Goal: Task Accomplishment & Management: Manage account settings

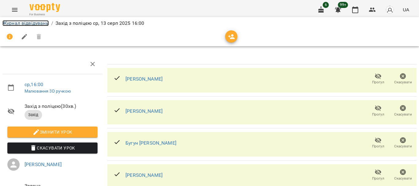
click at [19, 24] on link "Журнал відвідувань" at bounding box center [25, 23] width 46 height 6
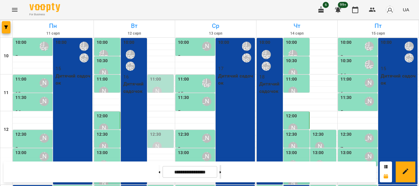
click at [221, 173] on button at bounding box center [221, 172] width 2 height 14
type input "**********"
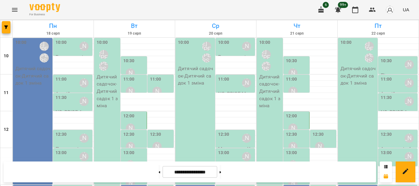
click at [31, 74] on p "Дитячий садочок - Дитячий садок 1 зміна" at bounding box center [33, 76] width 36 height 22
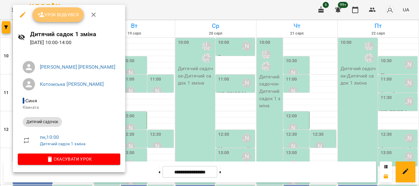
click at [46, 15] on span "Урок відбувся" at bounding box center [58, 14] width 42 height 7
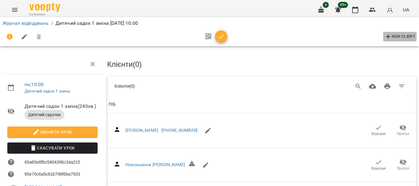
click at [286, 38] on span "New Client" at bounding box center [400, 36] width 30 height 7
select select "**"
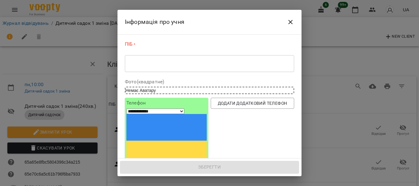
click at [156, 66] on textarea at bounding box center [209, 64] width 161 height 6
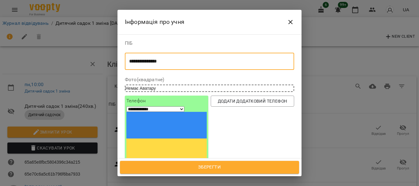
type textarea "**********"
click at [150, 165] on input "tel" at bounding box center [148, 169] width 45 height 8
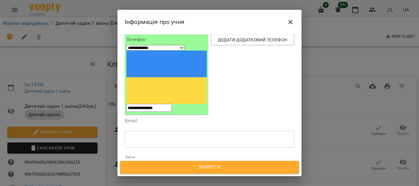
scroll to position [92, 0]
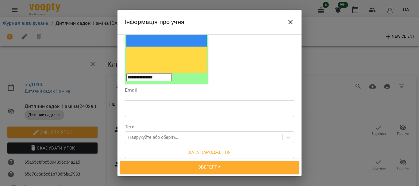
type input "**********"
click at [195, 147] on button "Дата народження" at bounding box center [209, 152] width 169 height 11
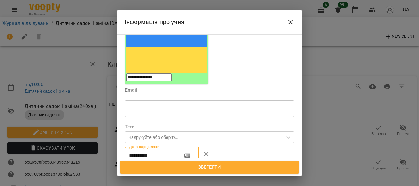
drag, startPoint x: 155, startPoint y: 105, endPoint x: 106, endPoint y: 109, distance: 48.3
click at [106, 109] on div "**********" at bounding box center [209, 93] width 419 height 186
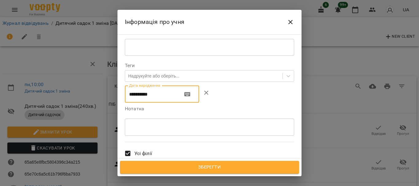
type input "**********"
click at [139, 124] on textarea at bounding box center [209, 127] width 161 height 6
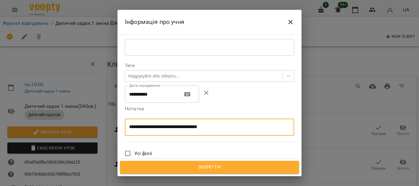
type textarea "**********"
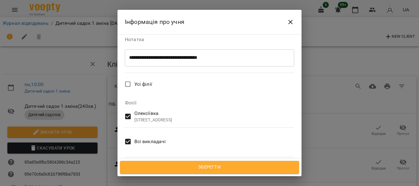
scroll to position [0, 0]
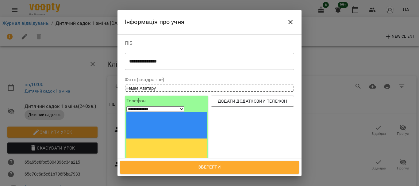
click at [234, 169] on span "Зберегти" at bounding box center [210, 168] width 166 height 8
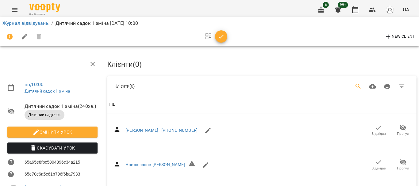
click at [357, 85] on icon "Search" at bounding box center [358, 86] width 7 height 7
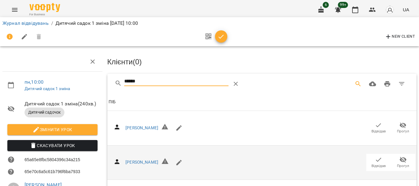
scroll to position [125, 0]
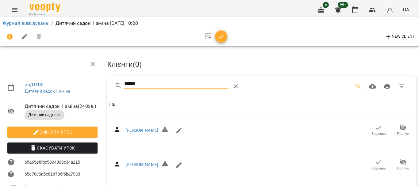
drag, startPoint x: 173, startPoint y: 82, endPoint x: 63, endPoint y: 80, distance: 109.5
click at [64, 81] on div "пн , 10:00 Дитячий садок 1 зміна Дитячий садок 1 зміна ( 240 хв. ) Дитячий садо…" at bounding box center [210, 166] width 424 height 283
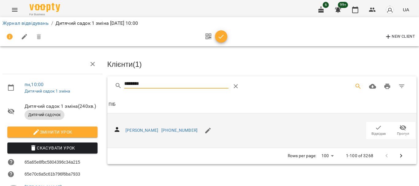
click at [377, 126] on icon "button" at bounding box center [378, 127] width 7 height 7
click at [113, 84] on div "********" at bounding box center [262, 86] width 310 height 20
click at [375, 129] on icon "button" at bounding box center [378, 127] width 7 height 7
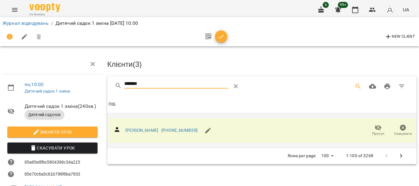
drag, startPoint x: 141, startPoint y: 85, endPoint x: 109, endPoint y: 86, distance: 31.6
click at [109, 86] on div "*******" at bounding box center [262, 86] width 310 height 20
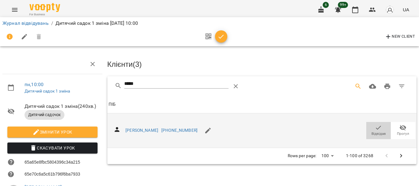
click at [375, 129] on icon "button" at bounding box center [378, 127] width 7 height 7
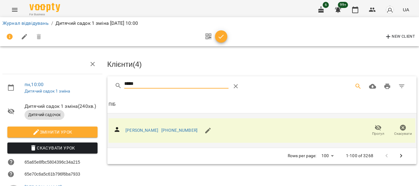
drag, startPoint x: 158, startPoint y: 87, endPoint x: 111, endPoint y: 87, distance: 46.9
click at [111, 87] on div "*****" at bounding box center [262, 86] width 310 height 20
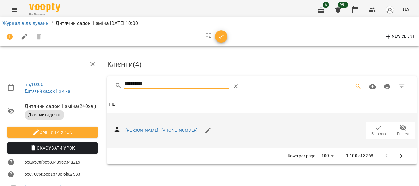
click at [375, 129] on icon "button" at bounding box center [378, 127] width 7 height 7
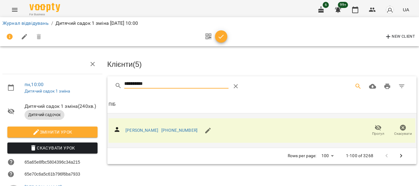
drag, startPoint x: 147, startPoint y: 83, endPoint x: 96, endPoint y: 86, distance: 50.4
click at [96, 86] on div "**********" at bounding box center [210, 154] width 424 height 258
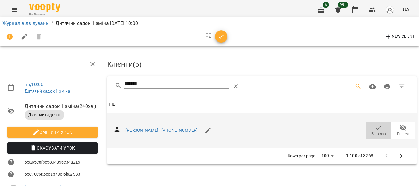
click at [376, 126] on icon "button" at bounding box center [378, 128] width 5 height 4
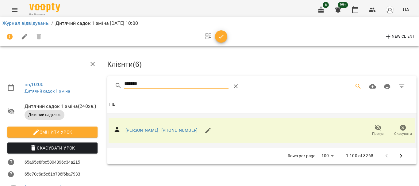
drag, startPoint x: 139, startPoint y: 84, endPoint x: 109, endPoint y: 87, distance: 30.2
click at [109, 87] on div "*******" at bounding box center [262, 86] width 310 height 20
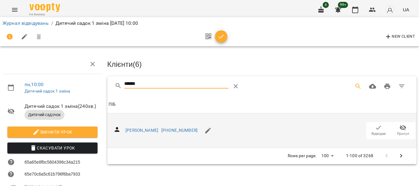
click at [376, 129] on icon "button" at bounding box center [378, 127] width 7 height 7
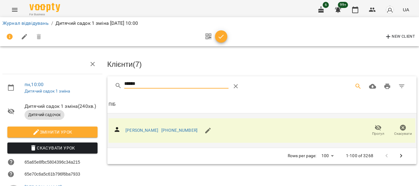
drag, startPoint x: 153, startPoint y: 84, endPoint x: 95, endPoint y: 86, distance: 58.3
click at [95, 86] on div "пн , 10:00 Дитячий садок 1 зміна Дитячий садок 1 зміна ( 240 хв. ) Дитячий садо…" at bounding box center [210, 154] width 424 height 258
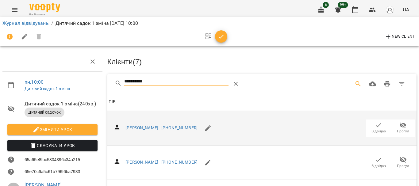
scroll to position [276, 0]
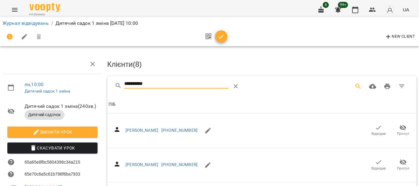
drag, startPoint x: 161, startPoint y: 81, endPoint x: 91, endPoint y: 84, distance: 69.7
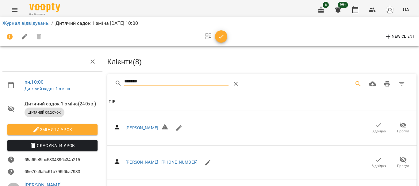
scroll to position [125, 0]
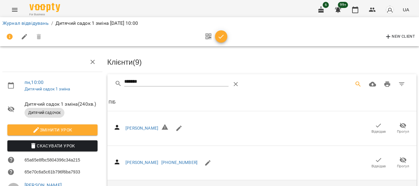
scroll to position [0, 0]
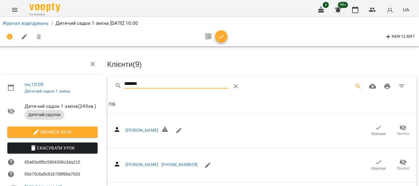
drag, startPoint x: 148, startPoint y: 83, endPoint x: 74, endPoint y: 87, distance: 74.1
click at [74, 87] on div "пн , 10:00 Дитячий садок 1 зміна Дитячий садок 1 зміна ( 240 хв. ) Дитячий садо…" at bounding box center [210, 166] width 424 height 283
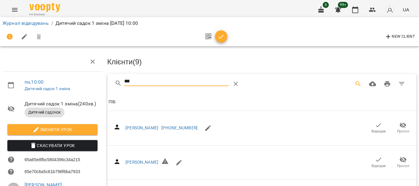
scroll to position [61, 0]
click at [375, 122] on icon "button" at bounding box center [378, 125] width 7 height 7
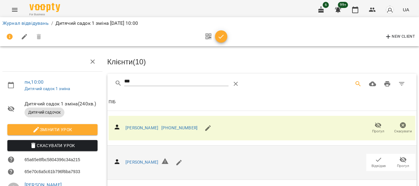
click at [375, 156] on icon "button" at bounding box center [378, 159] width 7 height 7
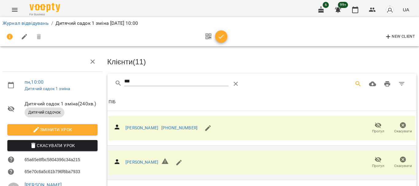
scroll to position [0, 0]
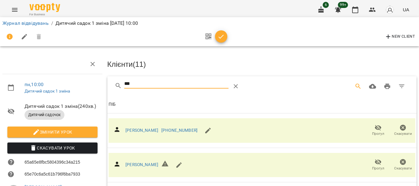
drag, startPoint x: 138, startPoint y: 81, endPoint x: 93, endPoint y: 81, distance: 45.7
click at [93, 81] on div "пн , 10:00 Дитячий садок 1 зміна Дитячий садок 1 зміна ( 240 хв. ) Дитячий садо…" at bounding box center [210, 154] width 424 height 258
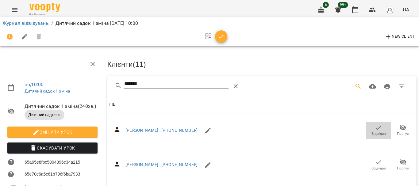
click at [375, 126] on icon "button" at bounding box center [378, 127] width 7 height 7
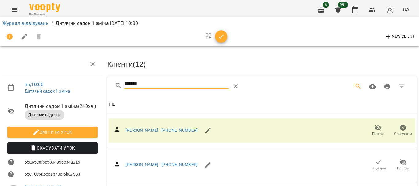
drag, startPoint x: 151, startPoint y: 84, endPoint x: 70, endPoint y: 82, distance: 81.0
click at [70, 82] on div "пн , 10:00 Дитячий садок 1 зміна Дитячий садок 1 зміна ( 240 хв. ) Дитячий садо…" at bounding box center [210, 154] width 424 height 258
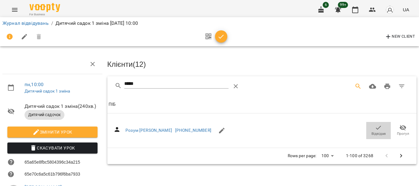
click at [376, 127] on icon "button" at bounding box center [378, 128] width 5 height 4
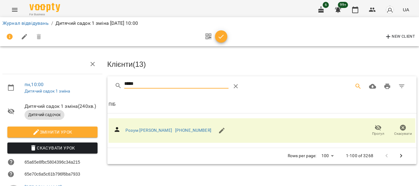
drag, startPoint x: 163, startPoint y: 86, endPoint x: 95, endPoint y: 86, distance: 67.8
click at [95, 86] on div "пн , 10:00 Дитячий садок 1 зміна Дитячий садок 1 зміна ( 240 хв. ) Дитячий садо…" at bounding box center [210, 154] width 424 height 258
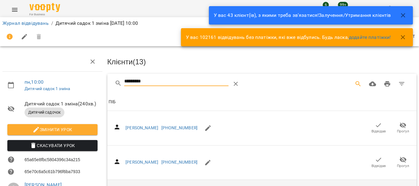
scroll to position [31, 0]
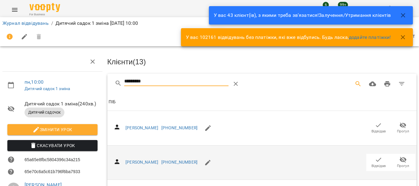
type input "*********"
click at [376, 158] on icon "button" at bounding box center [378, 160] width 5 height 4
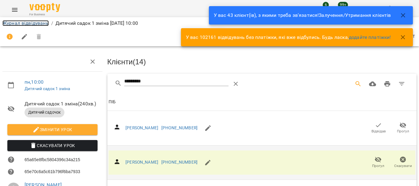
click at [20, 22] on link "Журнал відвідувань" at bounding box center [25, 23] width 46 height 6
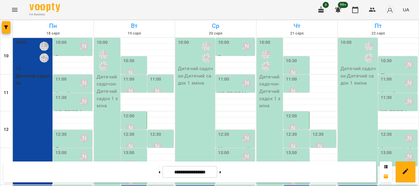
click at [63, 140] on div "12:30" at bounding box center [61, 138] width 11 height 14
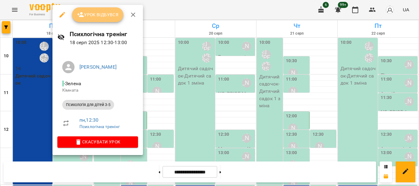
click at [104, 19] on button "Урок відбувся" at bounding box center [98, 14] width 52 height 15
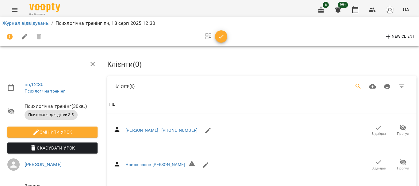
click at [355, 87] on icon "Search" at bounding box center [358, 86] width 7 height 7
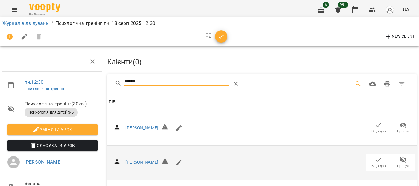
scroll to position [125, 0]
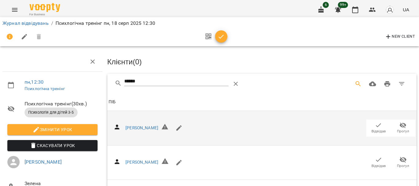
scroll to position [0, 0]
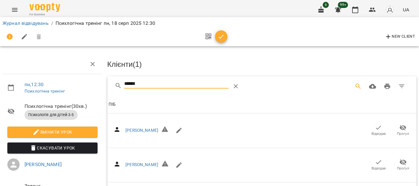
drag, startPoint x: 152, startPoint y: 84, endPoint x: 87, endPoint y: 85, distance: 65.1
click at [87, 85] on div "пн , 12:30 Психлогічна тренінг Психлогічна тренінг ( 30 хв. ) Психологія для ді…" at bounding box center [210, 166] width 424 height 283
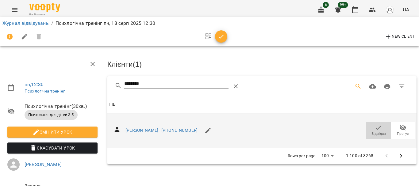
click at [375, 128] on icon "button" at bounding box center [378, 127] width 7 height 7
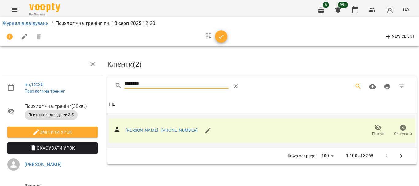
drag, startPoint x: 157, startPoint y: 84, endPoint x: 96, endPoint y: 86, distance: 61.1
click at [96, 86] on div "пн , 12:30 Психлогічна тренінг Психлогічна тренінг ( 30 хв. ) Психологія для ді…" at bounding box center [210, 131] width 424 height 212
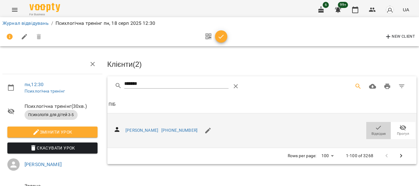
click at [375, 129] on icon "button" at bounding box center [378, 127] width 7 height 7
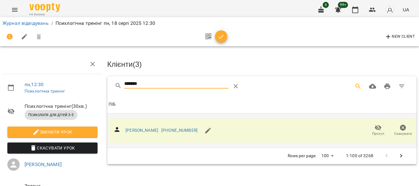
drag, startPoint x: 148, startPoint y: 85, endPoint x: 110, endPoint y: 84, distance: 37.5
click at [110, 84] on div "*******" at bounding box center [262, 86] width 310 height 20
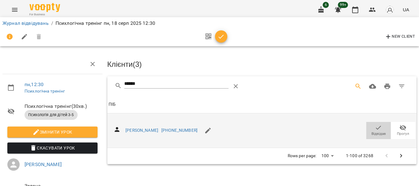
click at [376, 128] on icon "button" at bounding box center [378, 128] width 5 height 4
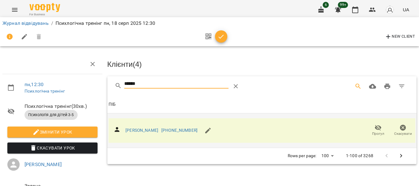
drag, startPoint x: 119, startPoint y: 84, endPoint x: 94, endPoint y: 84, distance: 25.2
click at [94, 84] on div "пн , 12:30 Психлогічна тренінг Психлогічна тренінг ( 30 хв. ) Психологія для ді…" at bounding box center [210, 131] width 424 height 212
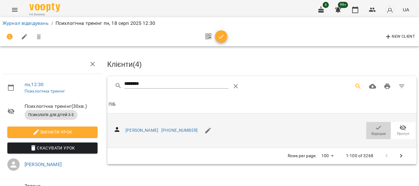
click at [379, 127] on span "Відвідав" at bounding box center [378, 130] width 17 height 12
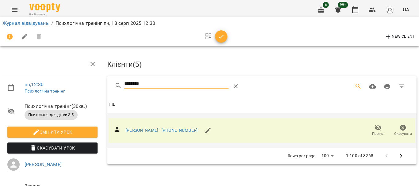
drag, startPoint x: 155, startPoint y: 83, endPoint x: 107, endPoint y: 84, distance: 47.9
click at [107, 84] on div "********" at bounding box center [262, 86] width 310 height 20
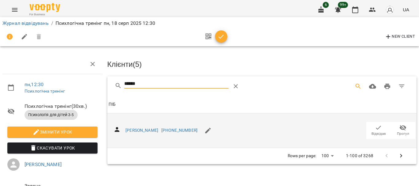
click at [376, 128] on icon "button" at bounding box center [378, 127] width 7 height 7
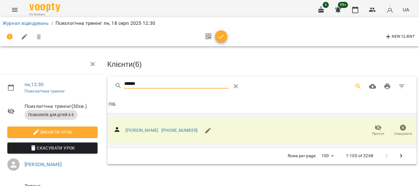
drag, startPoint x: 127, startPoint y: 84, endPoint x: 89, endPoint y: 85, distance: 37.7
click at [90, 85] on div "пн , 12:30 Психлогічна тренінг Психлогічна тренінг ( 30 хв. ) Психологія для ді…" at bounding box center [210, 131] width 424 height 212
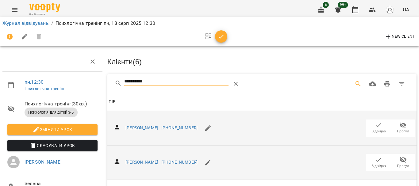
scroll to position [31, 0]
type input "**********"
click at [376, 156] on icon "button" at bounding box center [378, 159] width 7 height 7
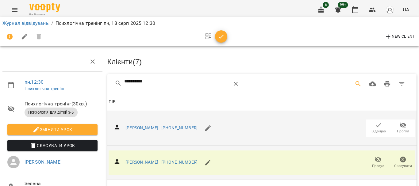
scroll to position [0, 0]
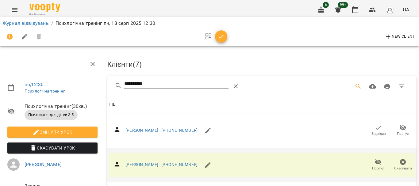
click at [223, 40] on icon "button" at bounding box center [221, 36] width 7 height 7
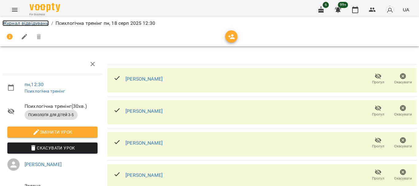
click at [33, 23] on link "Журнал відвідувань" at bounding box center [25, 23] width 46 height 6
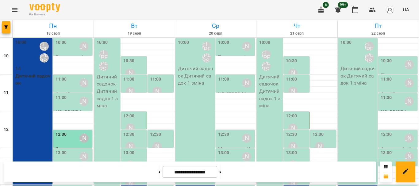
scroll to position [31, 0]
click at [65, 150] on label "13:00" at bounding box center [61, 153] width 11 height 7
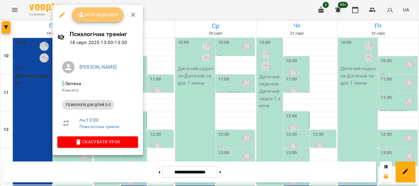
click at [107, 20] on button "Урок відбувся" at bounding box center [98, 14] width 52 height 15
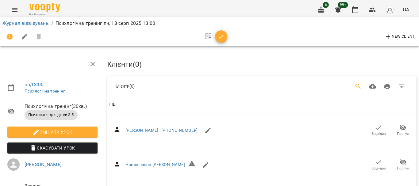
click at [355, 85] on icon "Search" at bounding box center [358, 86] width 7 height 7
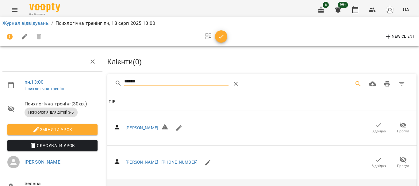
scroll to position [125, 0]
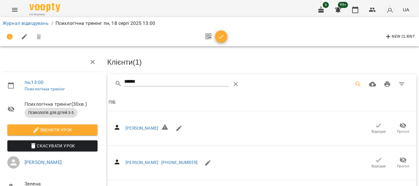
scroll to position [0, 0]
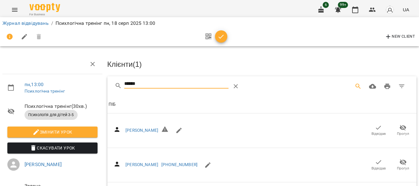
drag, startPoint x: 145, startPoint y: 86, endPoint x: 99, endPoint y: 85, distance: 45.7
click at [103, 87] on div "пн , 13:00 Психлогічна тренінг Психлогічна тренінг ( 30 хв. ) Психологія для ді…" at bounding box center [210, 166] width 424 height 283
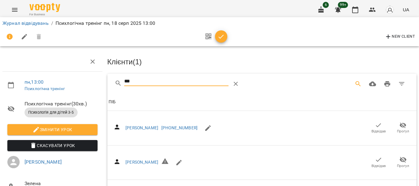
scroll to position [31, 0]
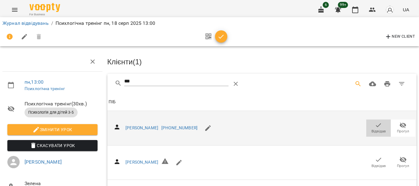
click at [376, 123] on icon "button" at bounding box center [378, 125] width 5 height 4
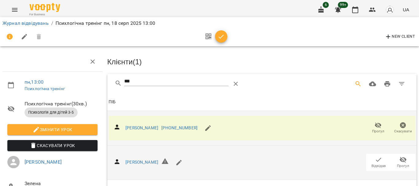
click at [376, 158] on icon "button" at bounding box center [378, 160] width 5 height 4
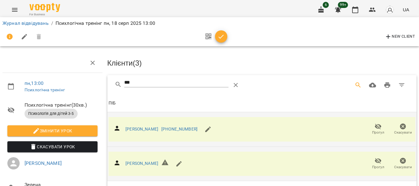
scroll to position [0, 0]
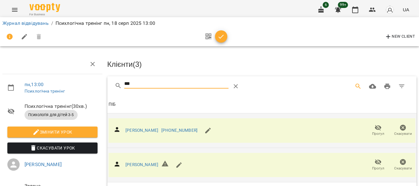
drag, startPoint x: 135, startPoint y: 80, endPoint x: 98, endPoint y: 83, distance: 36.7
click at [98, 83] on div "пн , 13:00 Психлогічна тренінг Психлогічна тренінг ( 30 хв. ) Психологія для ді…" at bounding box center [210, 149] width 424 height 248
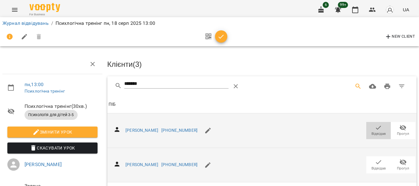
click at [375, 129] on icon "button" at bounding box center [378, 127] width 7 height 7
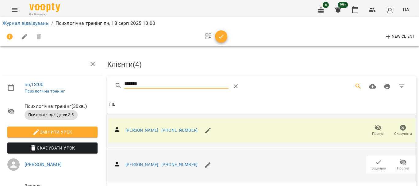
drag, startPoint x: 148, startPoint y: 83, endPoint x: 90, endPoint y: 87, distance: 58.1
click at [94, 87] on div "пн , 13:00 Психлогічна тренінг Психлогічна тренінг ( 30 хв. ) Психологія для ді…" at bounding box center [210, 131] width 424 height 212
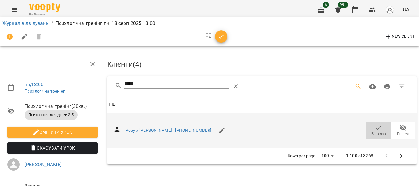
click at [375, 126] on icon "button" at bounding box center [378, 127] width 7 height 7
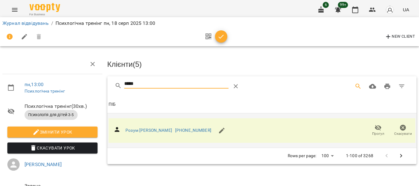
drag, startPoint x: 148, startPoint y: 84, endPoint x: 73, endPoint y: 80, distance: 75.0
click at [73, 80] on div "пн , 13:00 Психлогічна тренінг Психлогічна тренінг ( 30 хв. ) Психологія для ді…" at bounding box center [210, 131] width 424 height 212
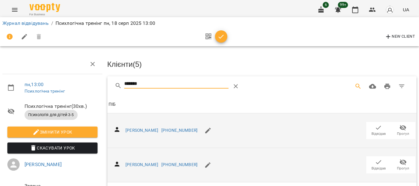
type input "*******"
click at [375, 161] on icon "button" at bounding box center [378, 162] width 7 height 7
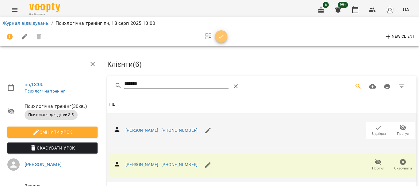
click at [224, 37] on icon "button" at bounding box center [221, 36] width 7 height 7
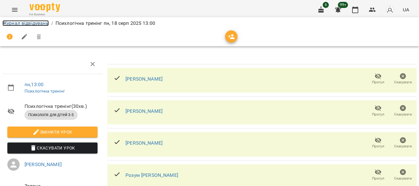
click at [35, 22] on link "Журнал відвідувань" at bounding box center [25, 23] width 46 height 6
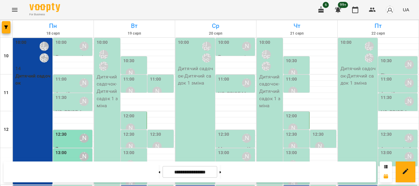
click at [64, 82] on label "11:00" at bounding box center [61, 79] width 11 height 7
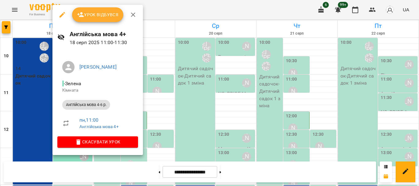
click at [61, 16] on icon "button" at bounding box center [63, 15] width 6 height 6
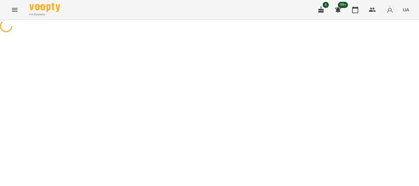
select select "**********"
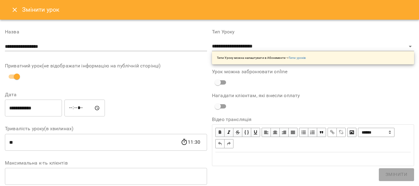
click at [28, 50] on input "**********" at bounding box center [106, 47] width 202 height 10
click at [46, 44] on input "**********" at bounding box center [106, 47] width 202 height 10
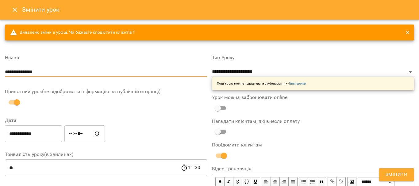
type input "**********"
click at [249, 67] on div "**********" at bounding box center [313, 72] width 202 height 35
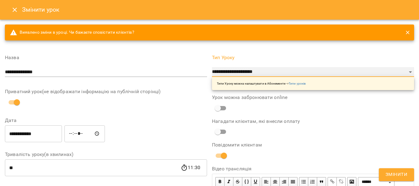
click at [250, 69] on select "**********" at bounding box center [313, 72] width 202 height 10
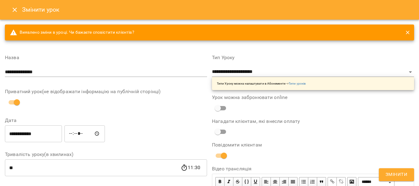
click at [387, 60] on label "Тип Уроку" at bounding box center [313, 57] width 202 height 5
click at [406, 33] on icon "close" at bounding box center [407, 32] width 3 height 3
click at [16, 11] on icon "Close" at bounding box center [15, 10] width 4 height 4
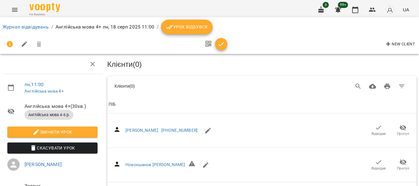
click at [16, 9] on icon "Menu" at bounding box center [15, 10] width 6 height 4
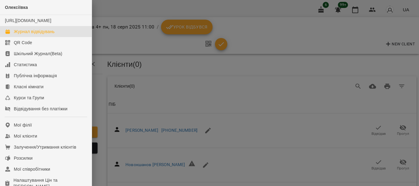
click at [30, 35] on div "Журнал відвідувань" at bounding box center [34, 32] width 41 height 6
